Goal: Transaction & Acquisition: Purchase product/service

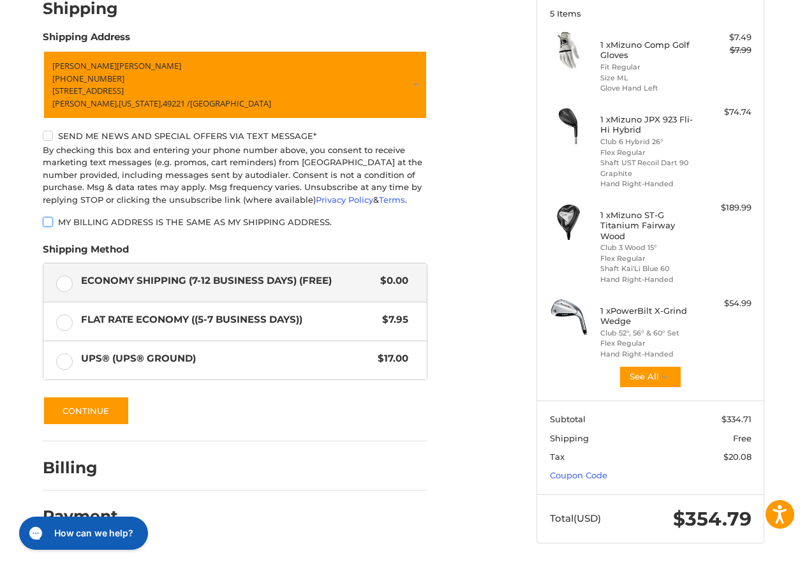
scroll to position [179, 0]
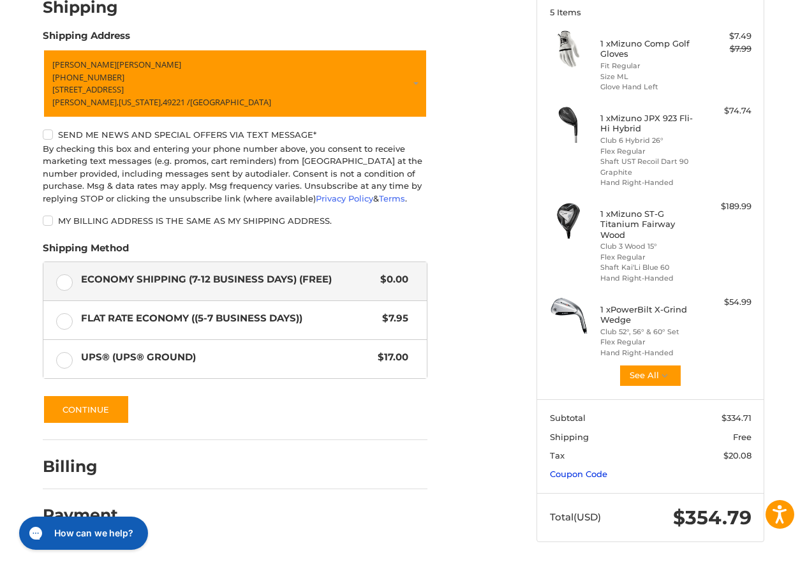
click at [580, 475] on link "Coupon Code" at bounding box center [578, 474] width 57 height 10
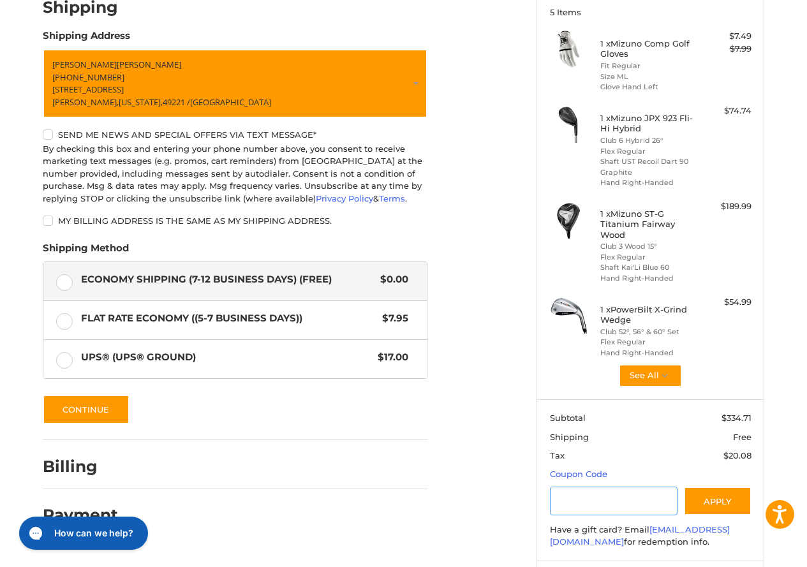
click at [562, 504] on input "Gift Certificate or Coupon Code" at bounding box center [614, 501] width 128 height 29
click at [700, 506] on button "Apply" at bounding box center [718, 501] width 68 height 29
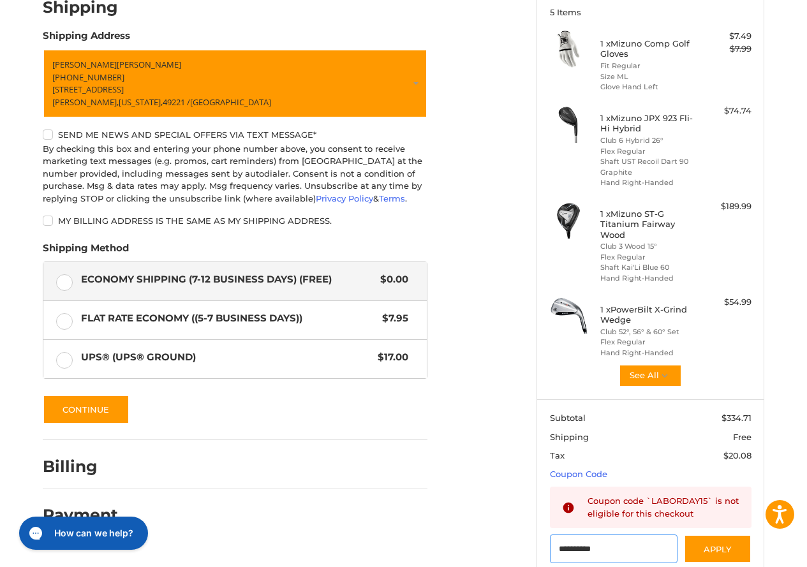
click at [639, 561] on input "**********" at bounding box center [614, 548] width 128 height 29
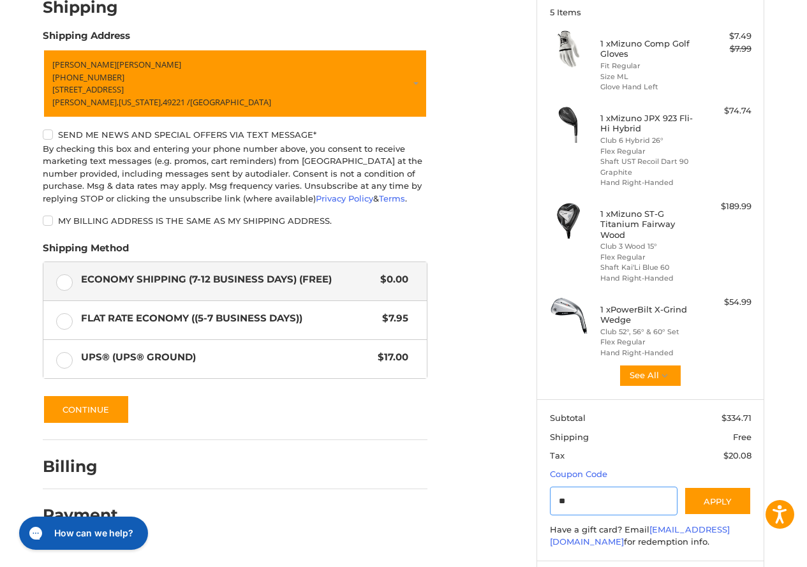
type input "*"
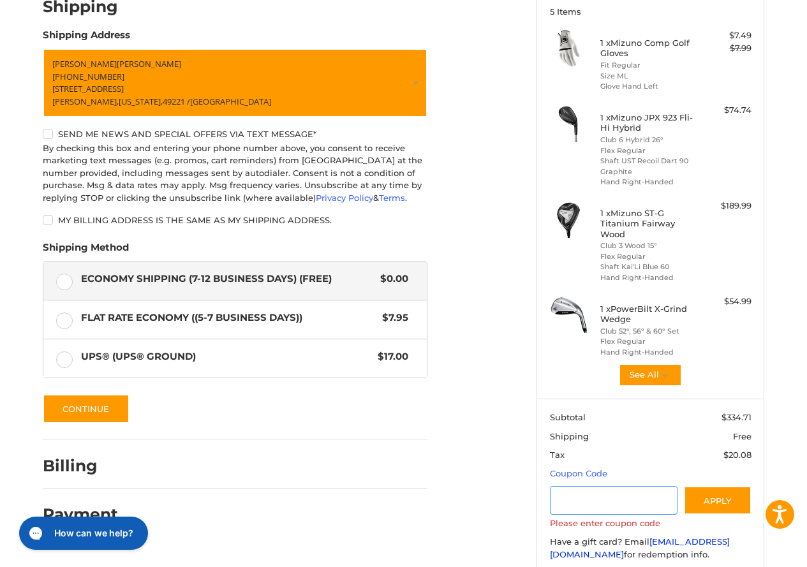
scroll to position [260, 0]
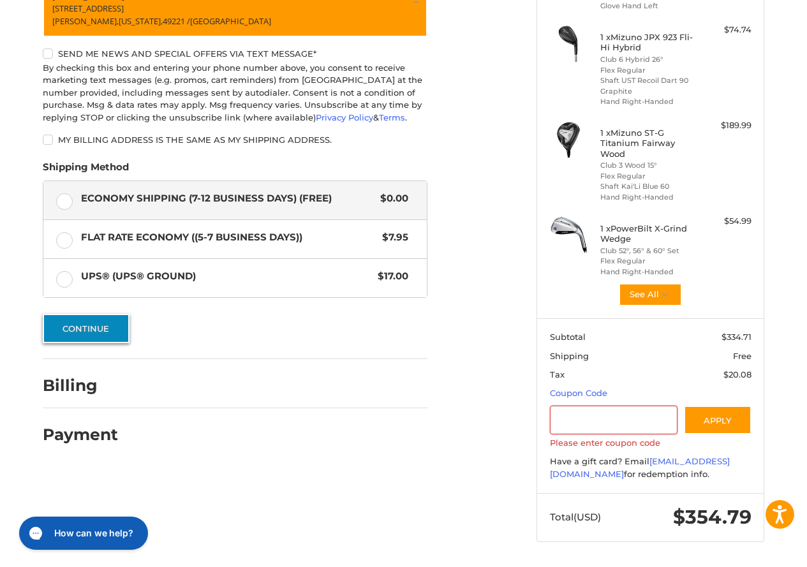
click at [97, 315] on button "Continue" at bounding box center [86, 328] width 87 height 29
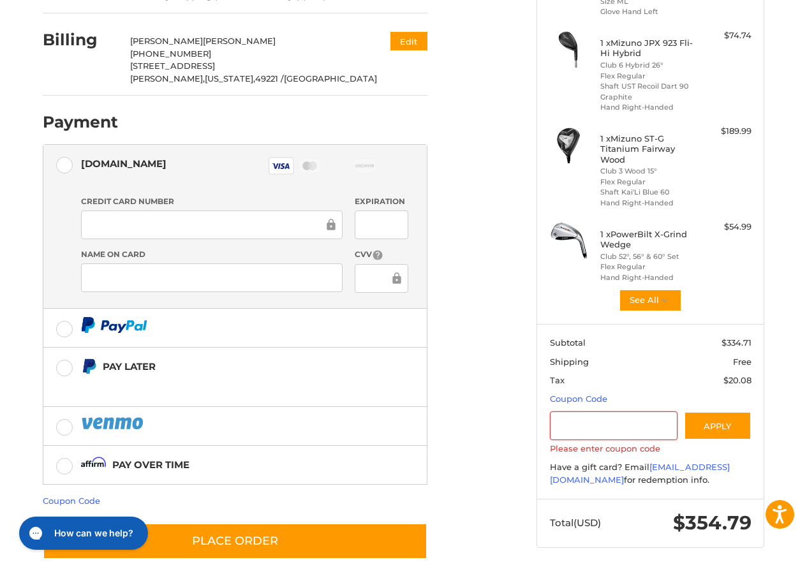
scroll to position [268, 0]
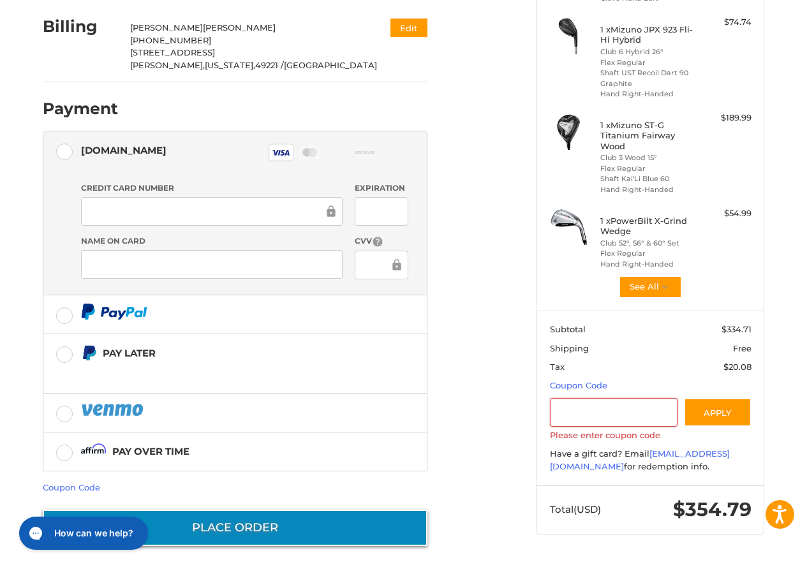
click at [249, 518] on button "Place Order" at bounding box center [235, 528] width 385 height 36
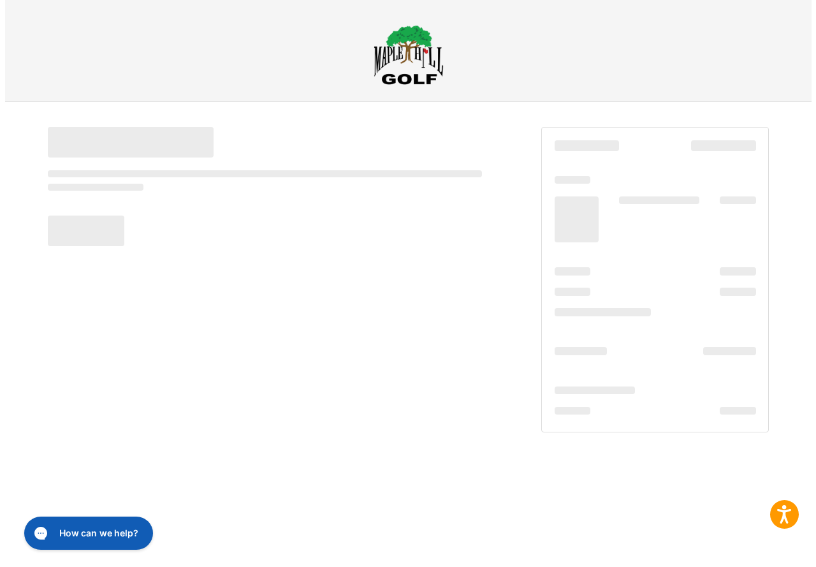
scroll to position [0, 0]
